Goal: Find contact information: Find contact information

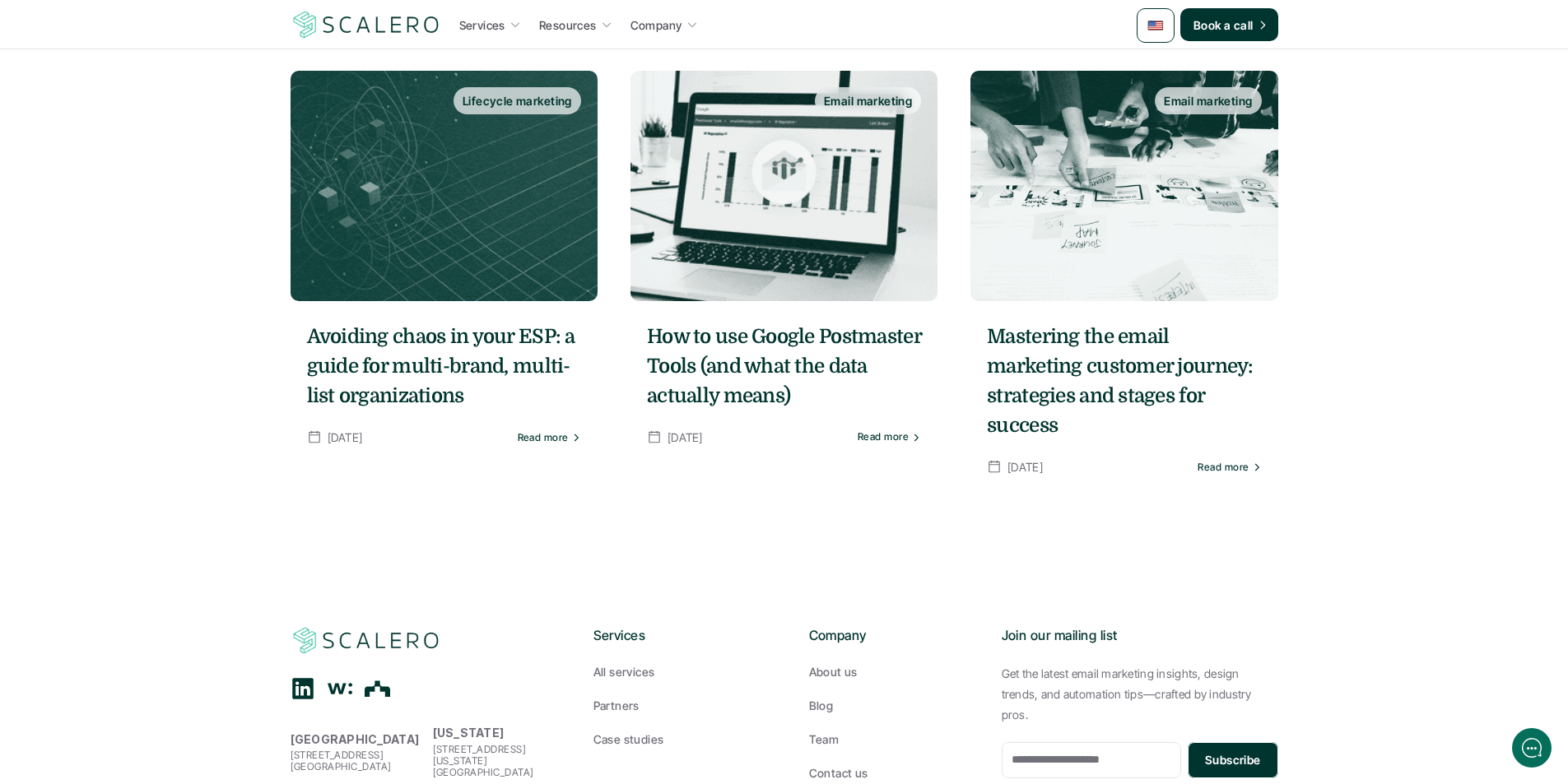
scroll to position [2426, 0]
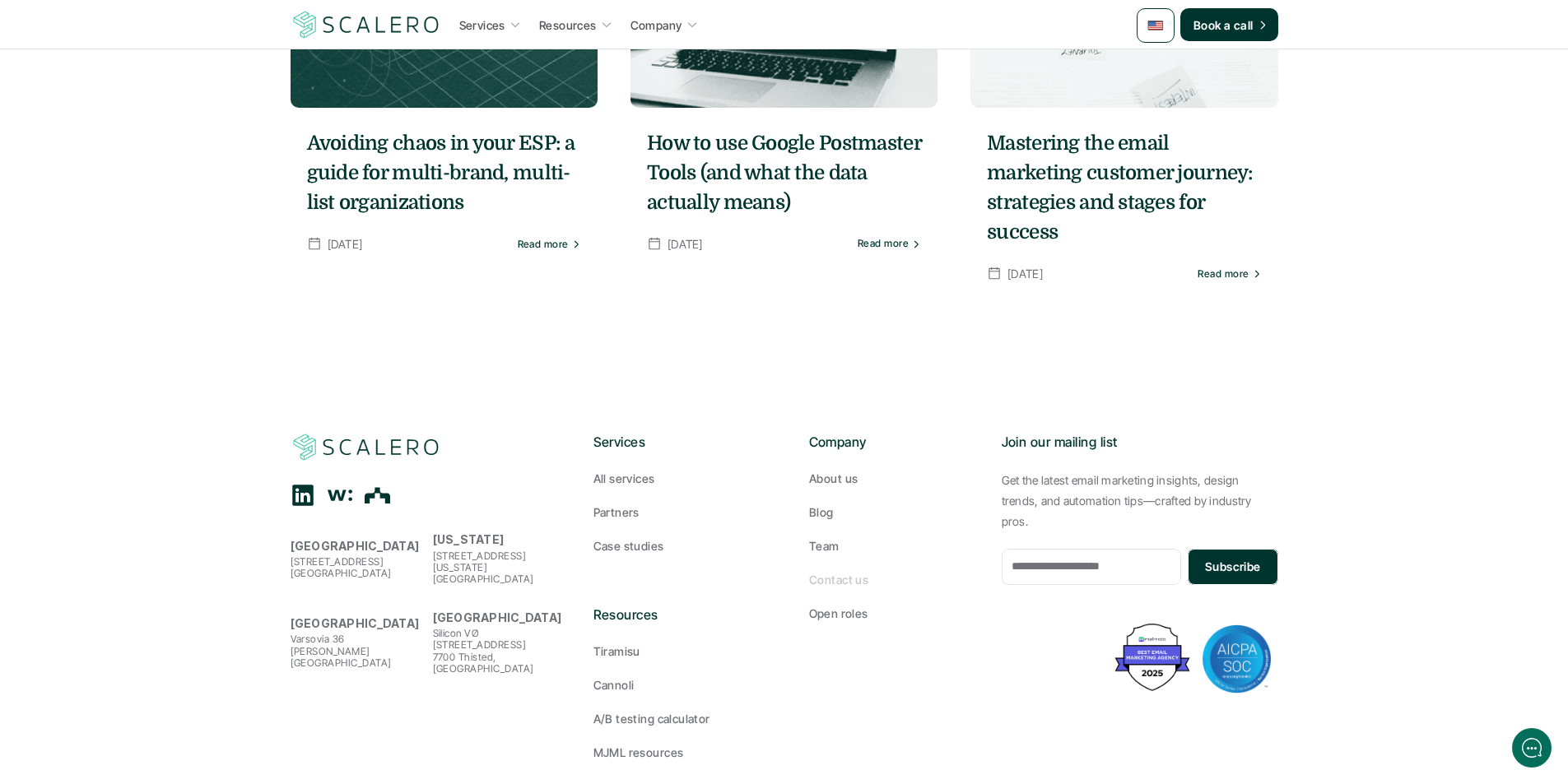
click at [838, 571] on p "Contact us" at bounding box center [839, 579] width 59 height 17
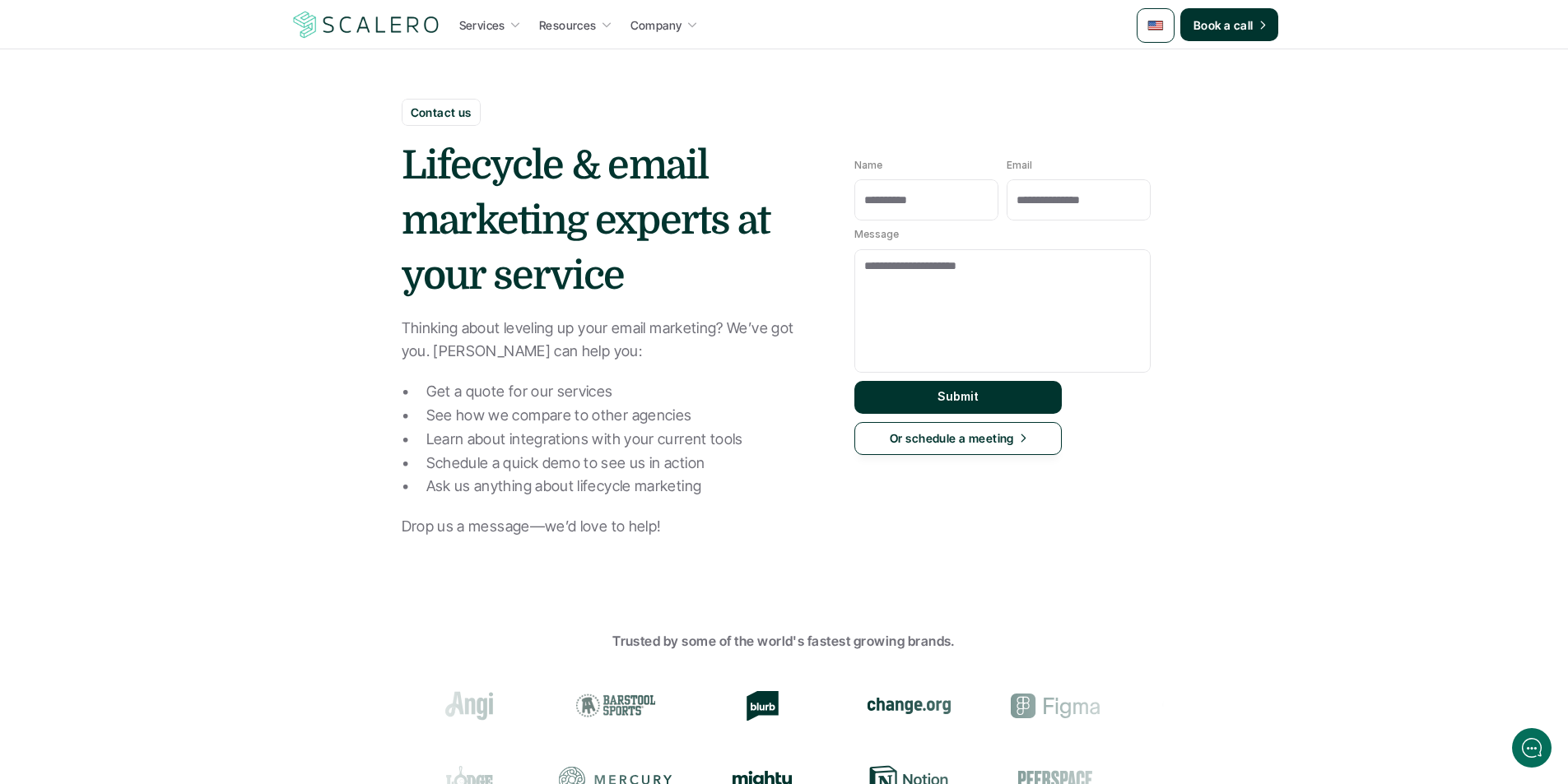
click at [867, 710] on use at bounding box center [908, 706] width 83 height 17
click at [1010, 703] on use at bounding box center [1054, 705] width 89 height 25
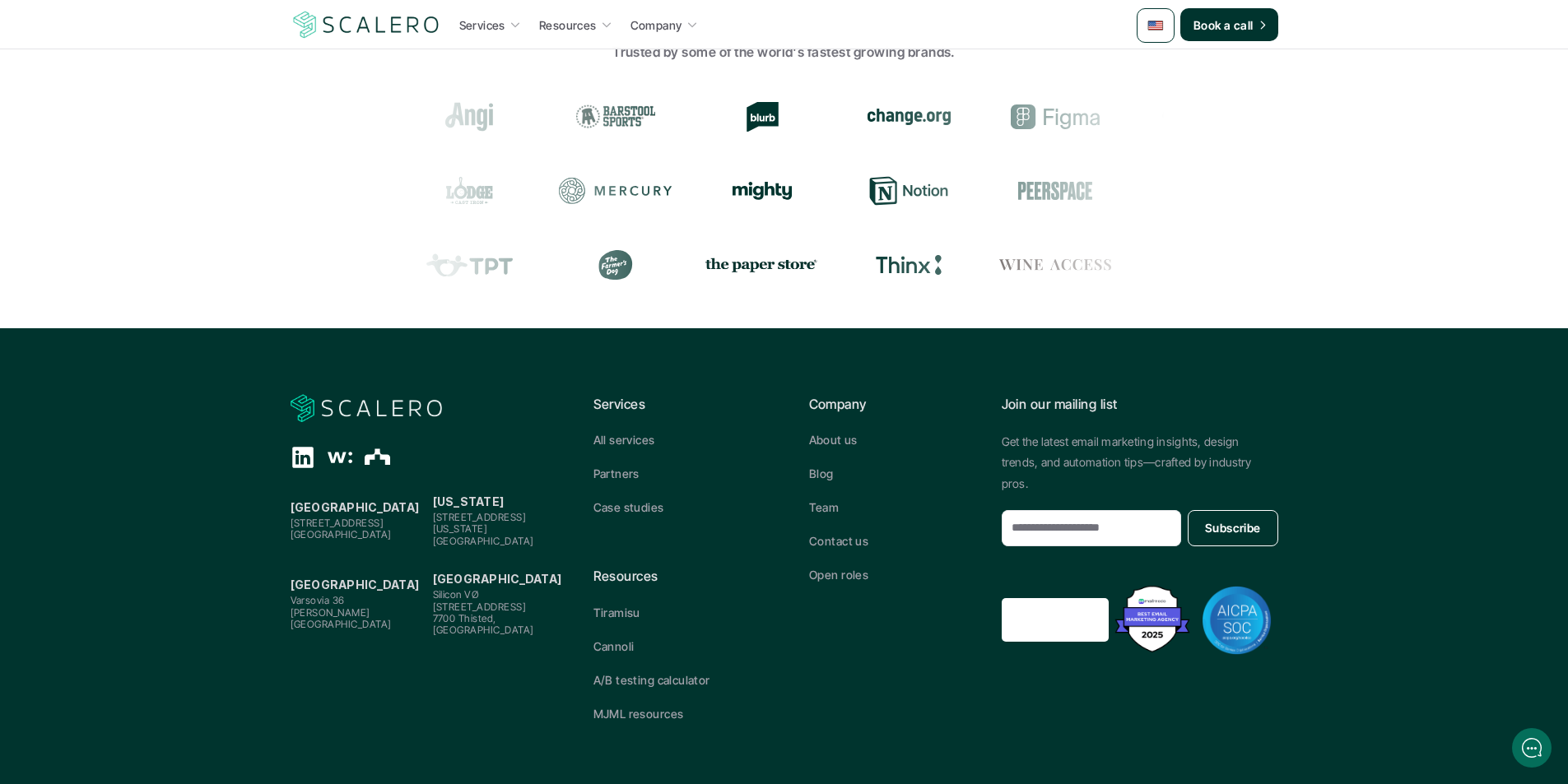
scroll to position [593, 0]
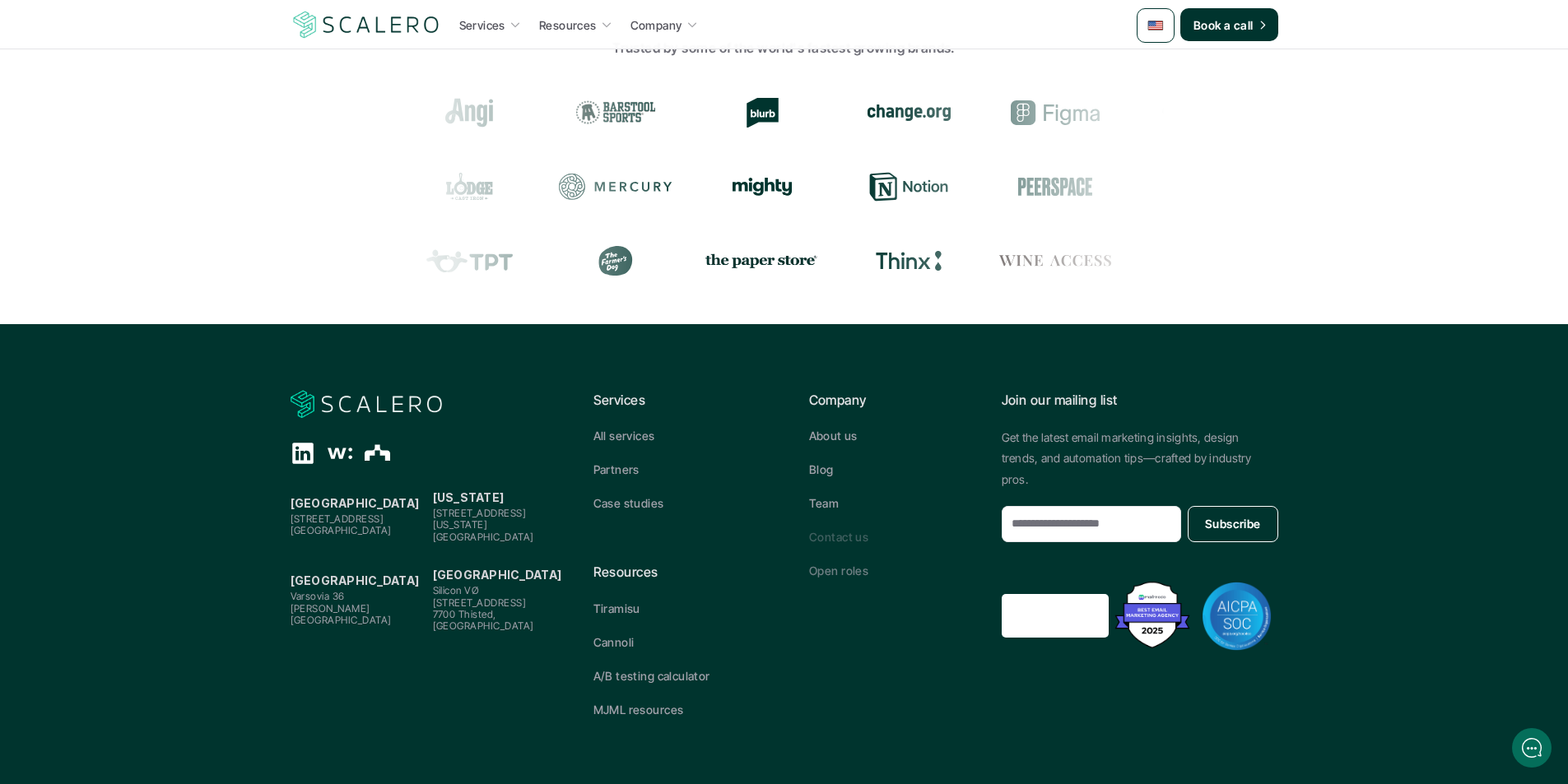
click at [859, 534] on p "Contact us" at bounding box center [839, 536] width 59 height 17
click at [678, 673] on p "A/B testing calculator" at bounding box center [652, 675] width 117 height 17
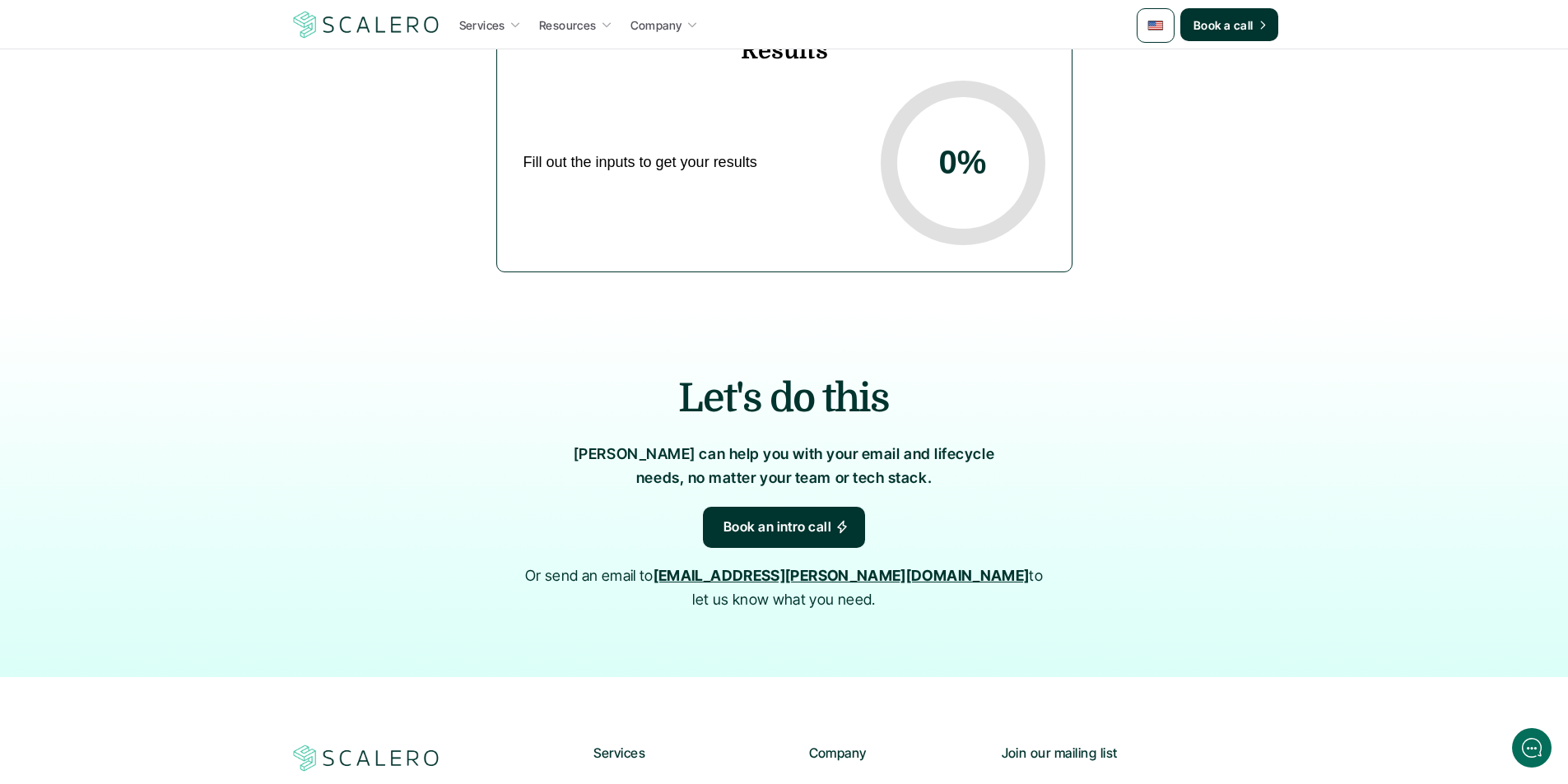
scroll to position [823, 0]
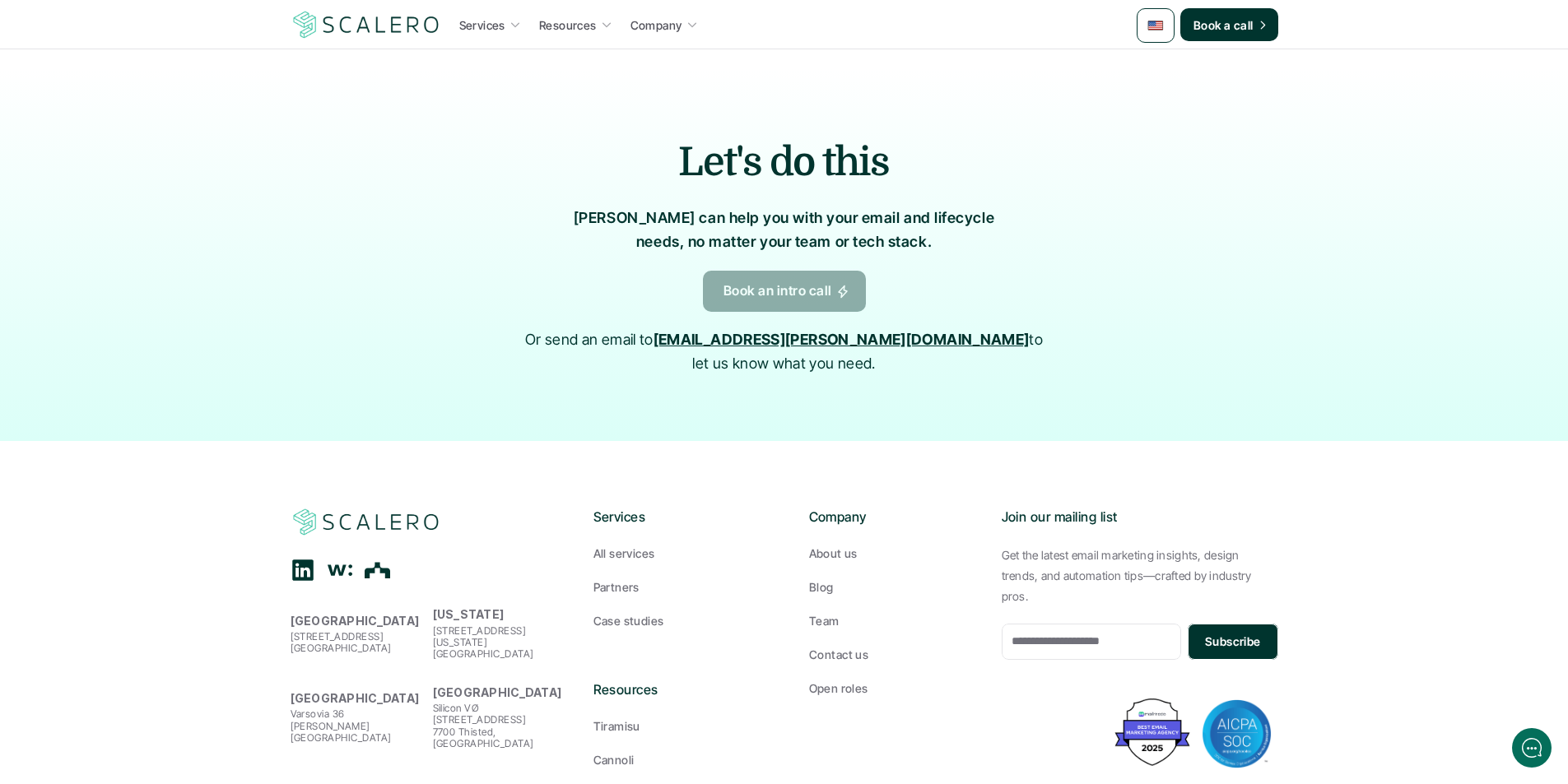
click at [840, 285] on icon at bounding box center [842, 291] width 13 height 16
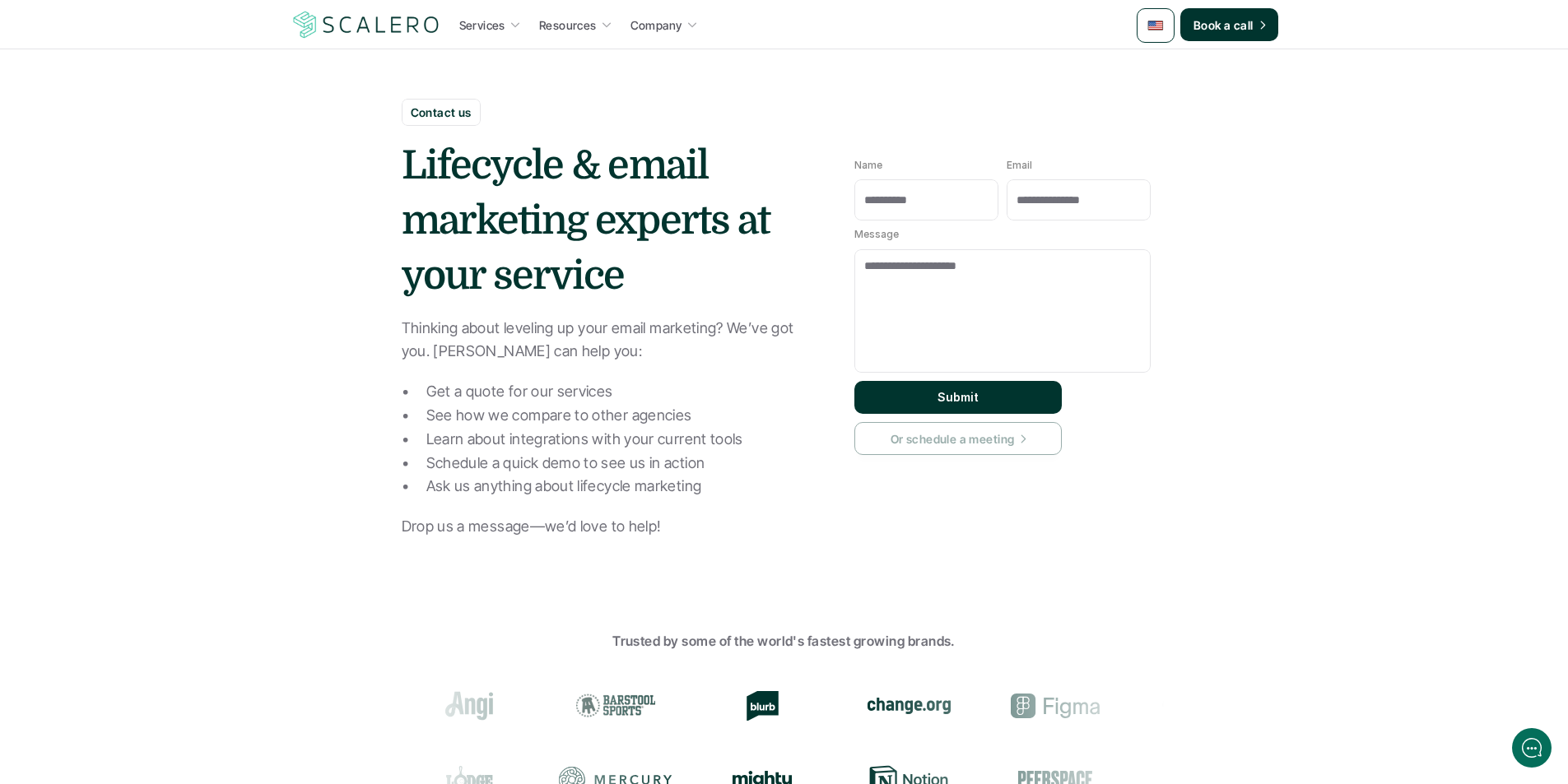
click at [963, 449] on link "Or schedule a meeting" at bounding box center [958, 437] width 207 height 33
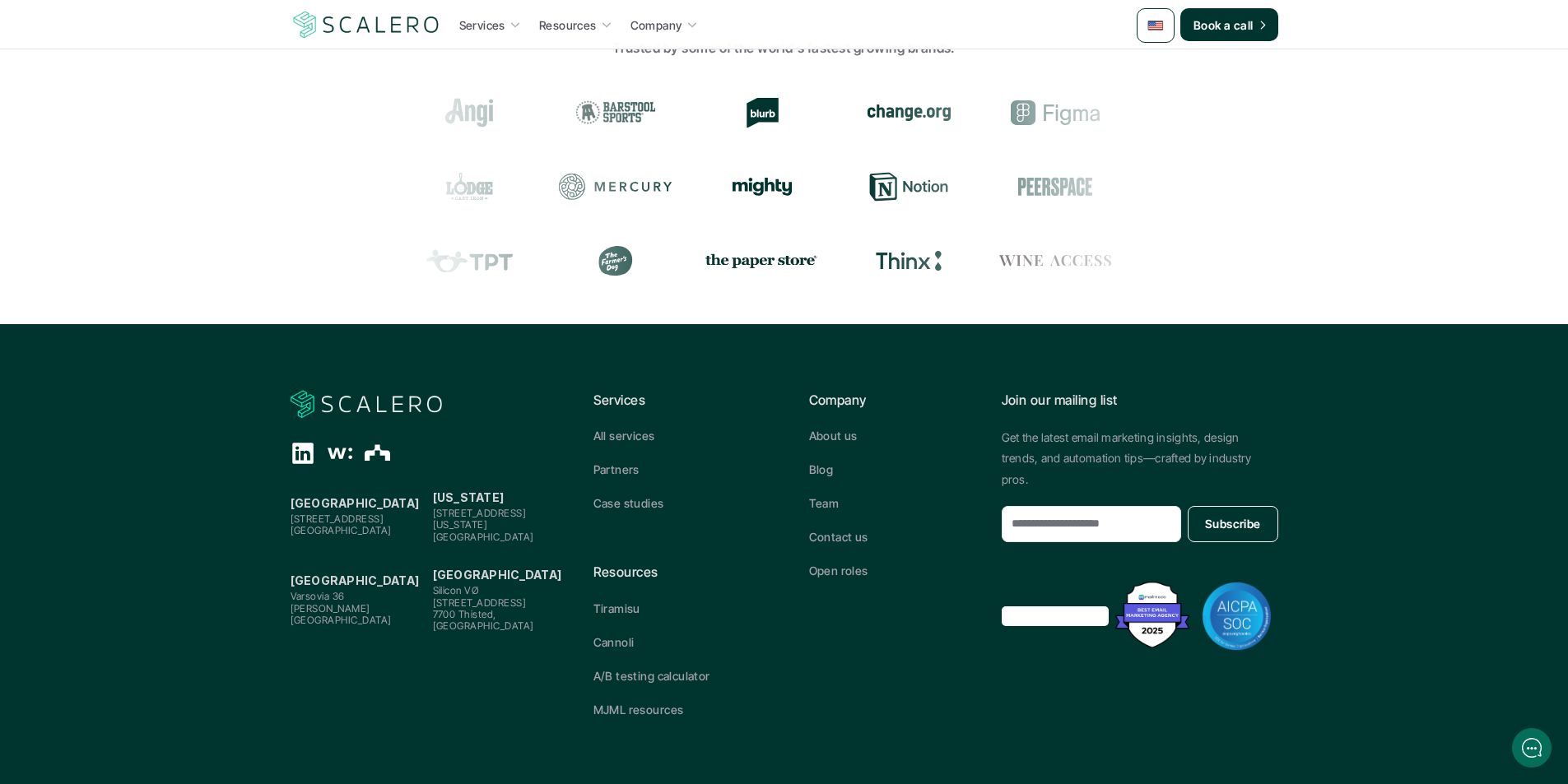
scroll to position [2426, 0]
